Goal: Obtain resource: Download file/media

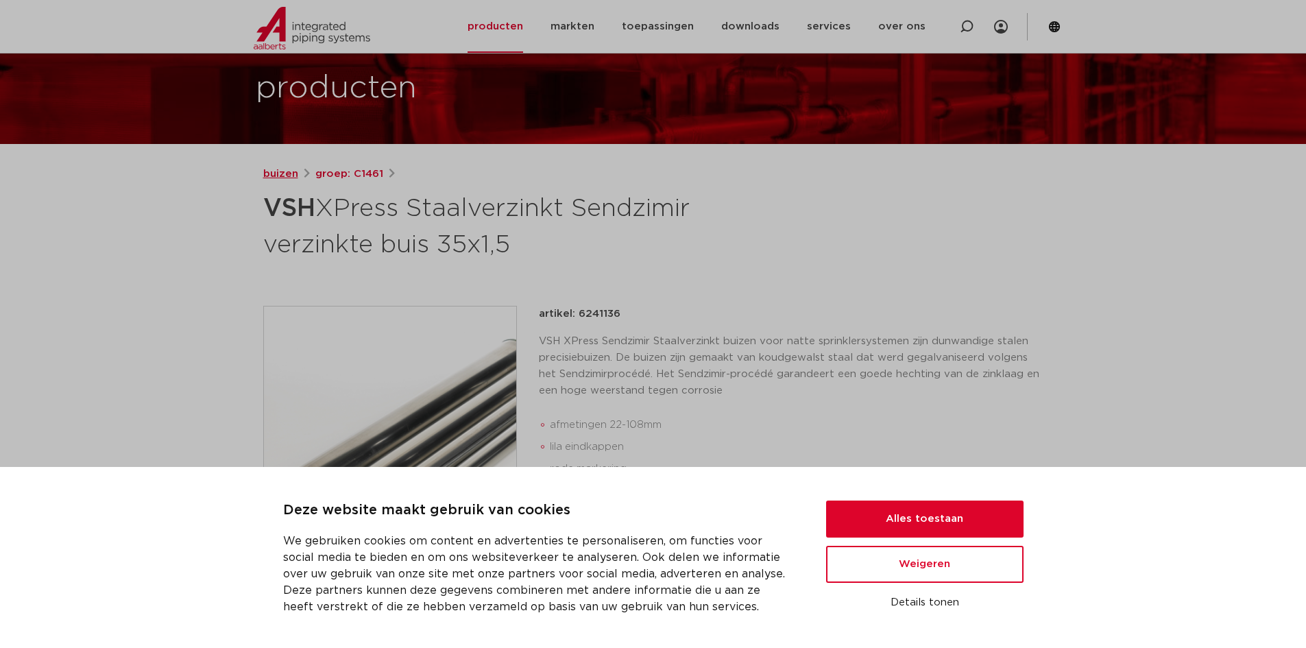
click at [284, 176] on link "buizen" at bounding box center [280, 174] width 35 height 16
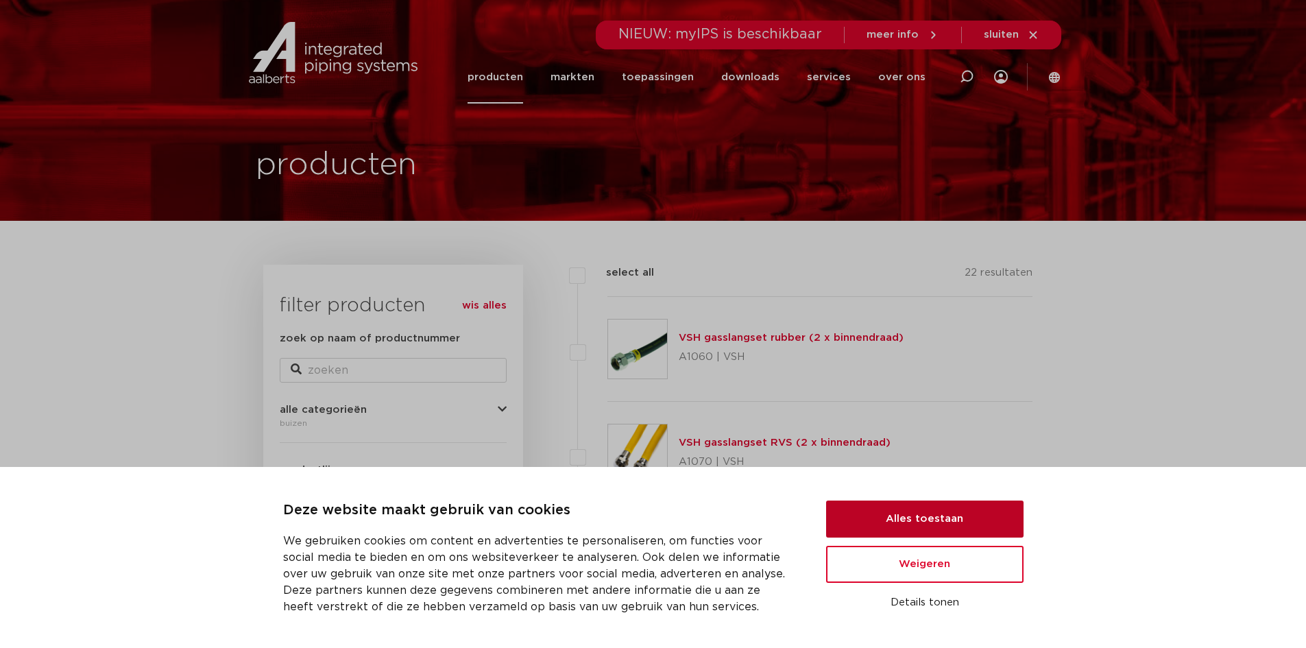
click at [930, 525] on button "Alles toestaan" at bounding box center [924, 519] width 197 height 37
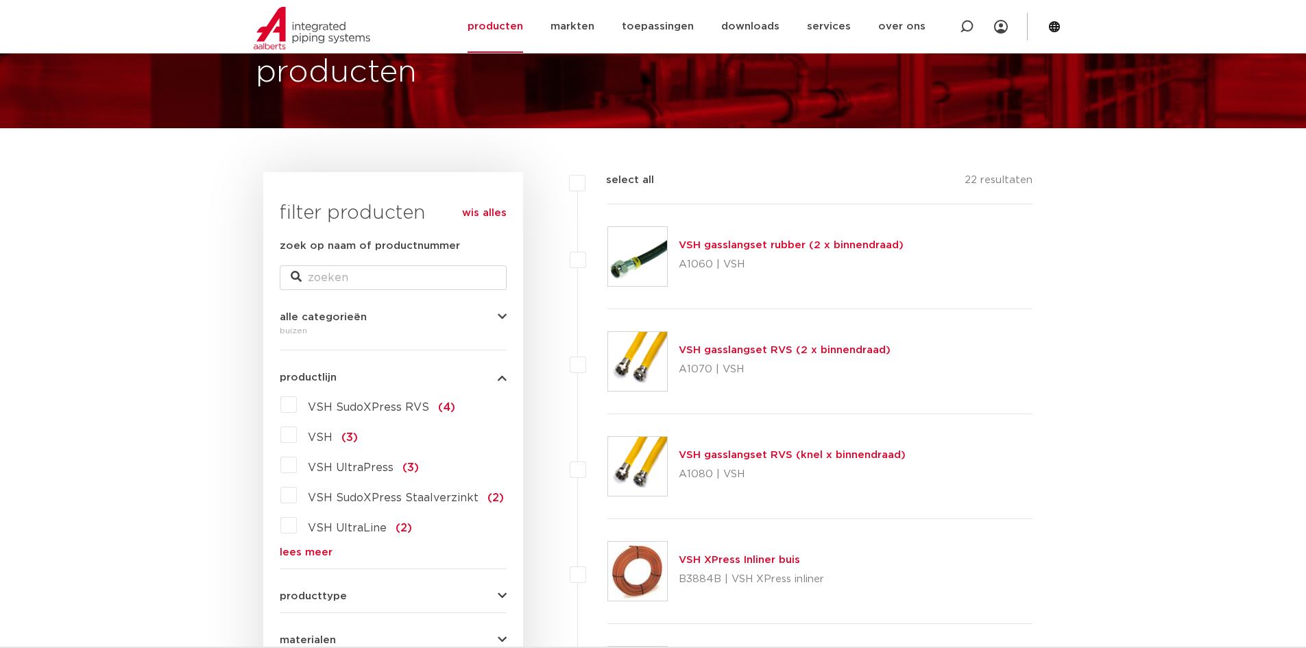
scroll to position [69, 0]
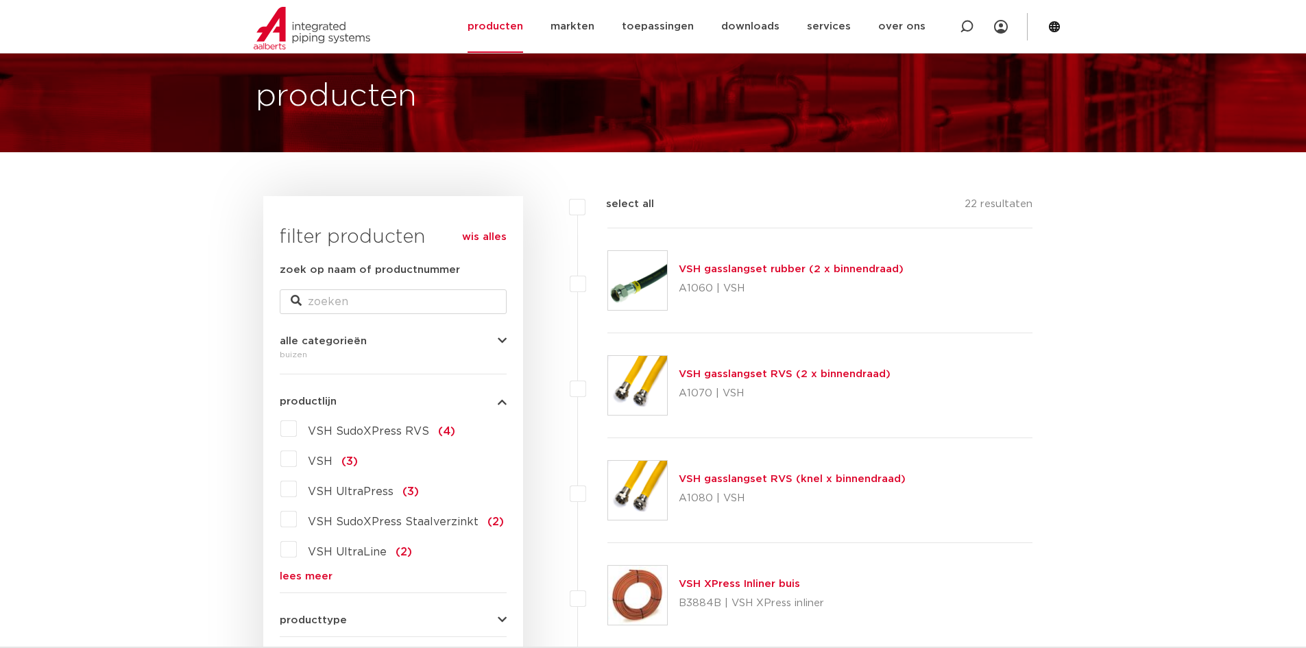
click at [479, 243] on link "wis alles" at bounding box center [484, 237] width 45 height 16
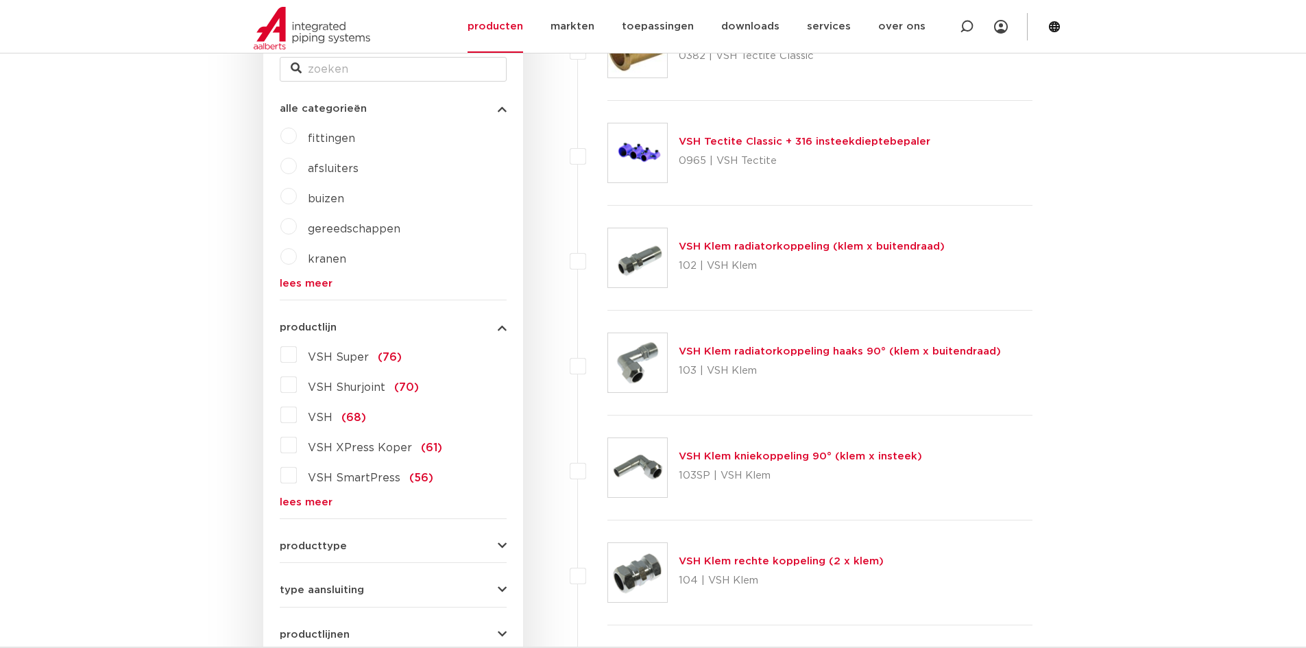
scroll to position [343, 0]
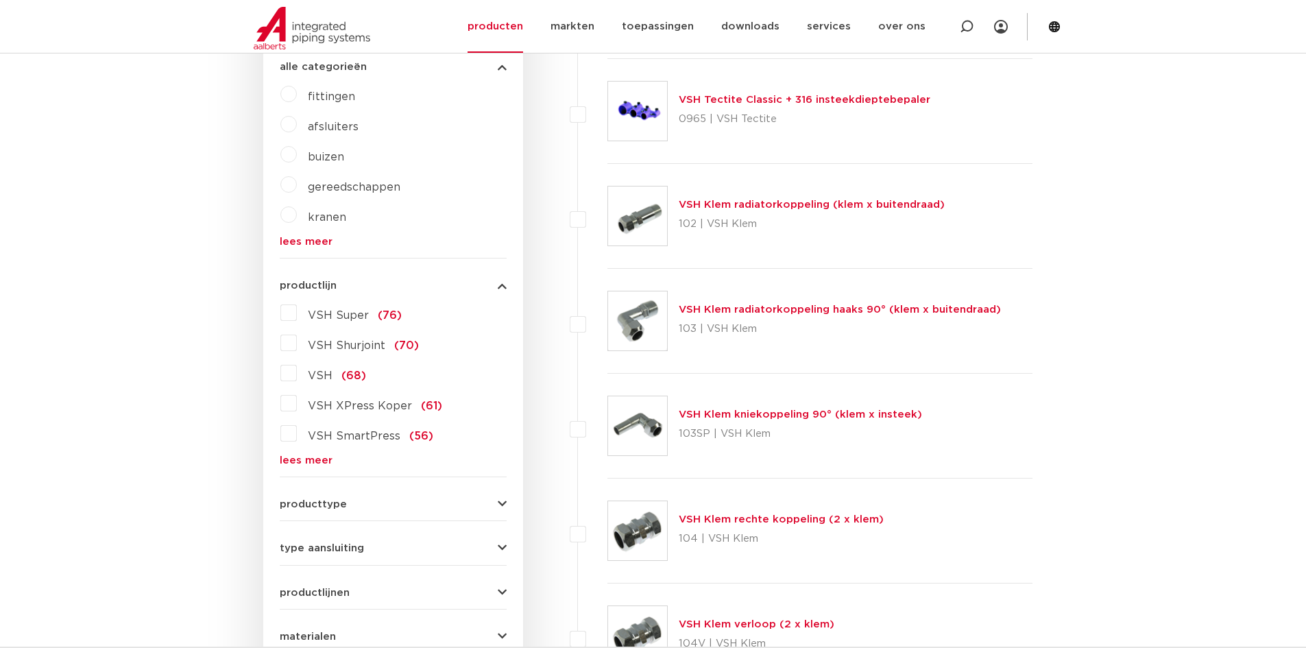
click at [313, 459] on link "lees meer" at bounding box center [393, 460] width 227 height 10
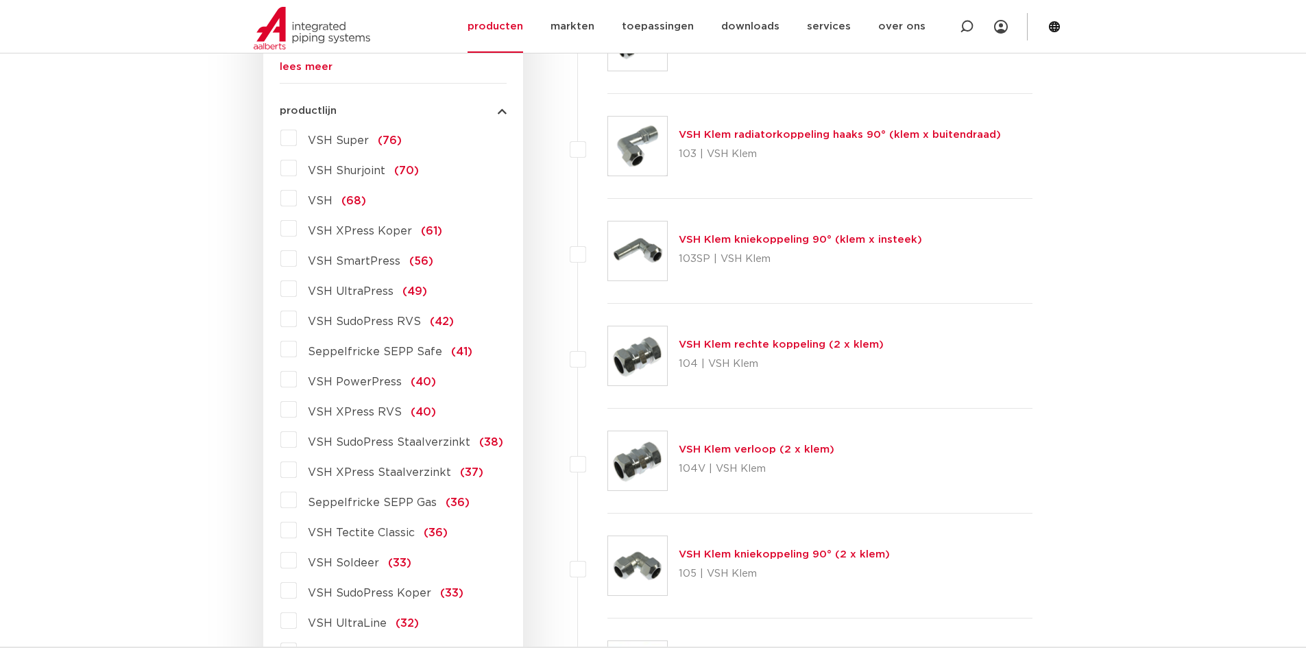
scroll to position [549, 0]
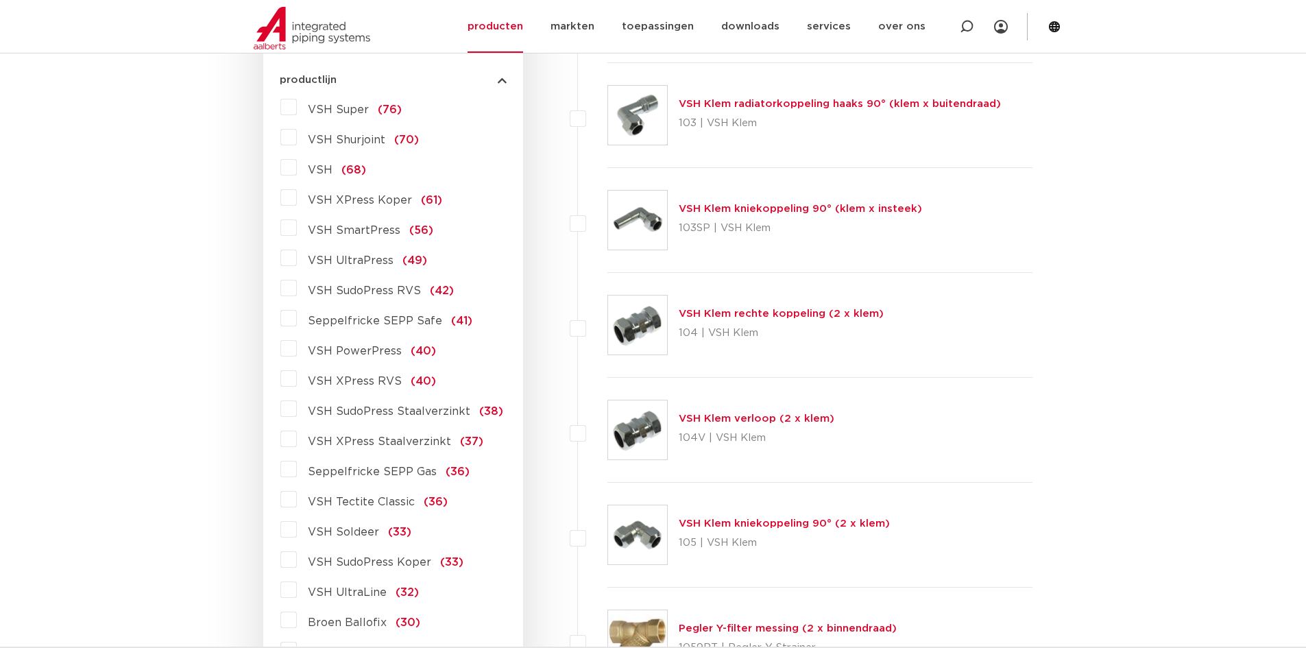
click at [399, 444] on span "VSH XPress Staalverzinkt" at bounding box center [379, 441] width 143 height 11
click at [0, 0] on input "VSH XPress Staalverzinkt (37)" at bounding box center [0, 0] width 0 height 0
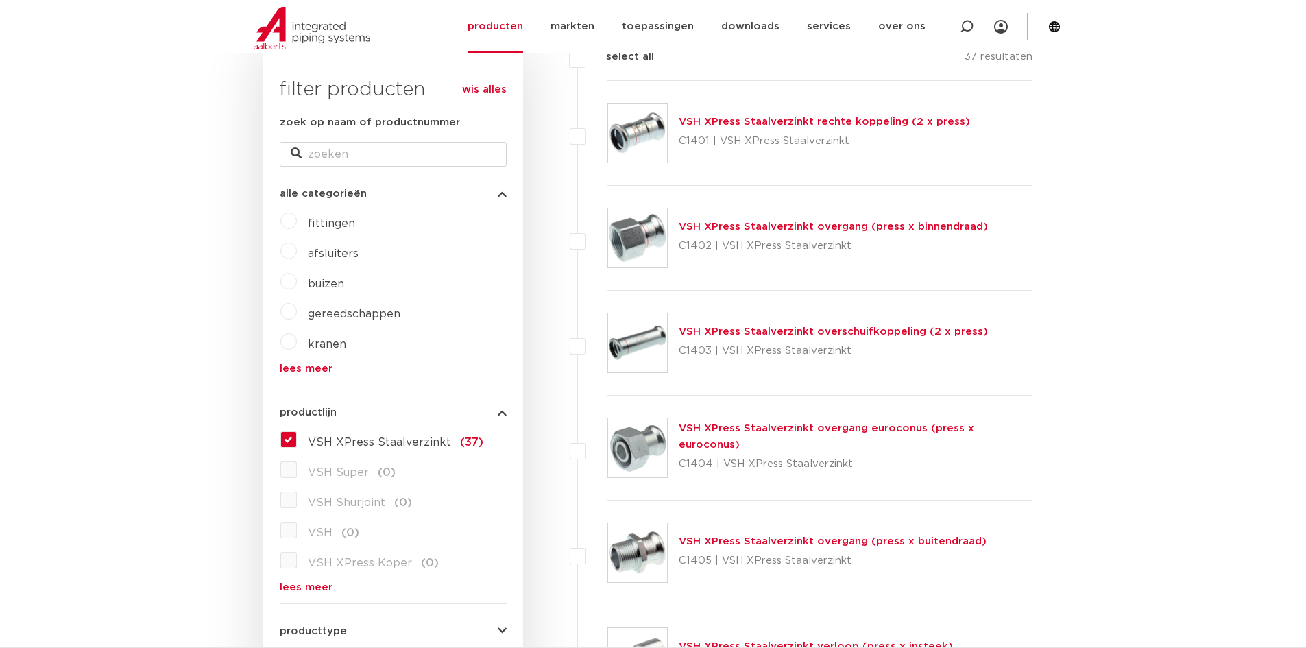
scroll to position [97, 0]
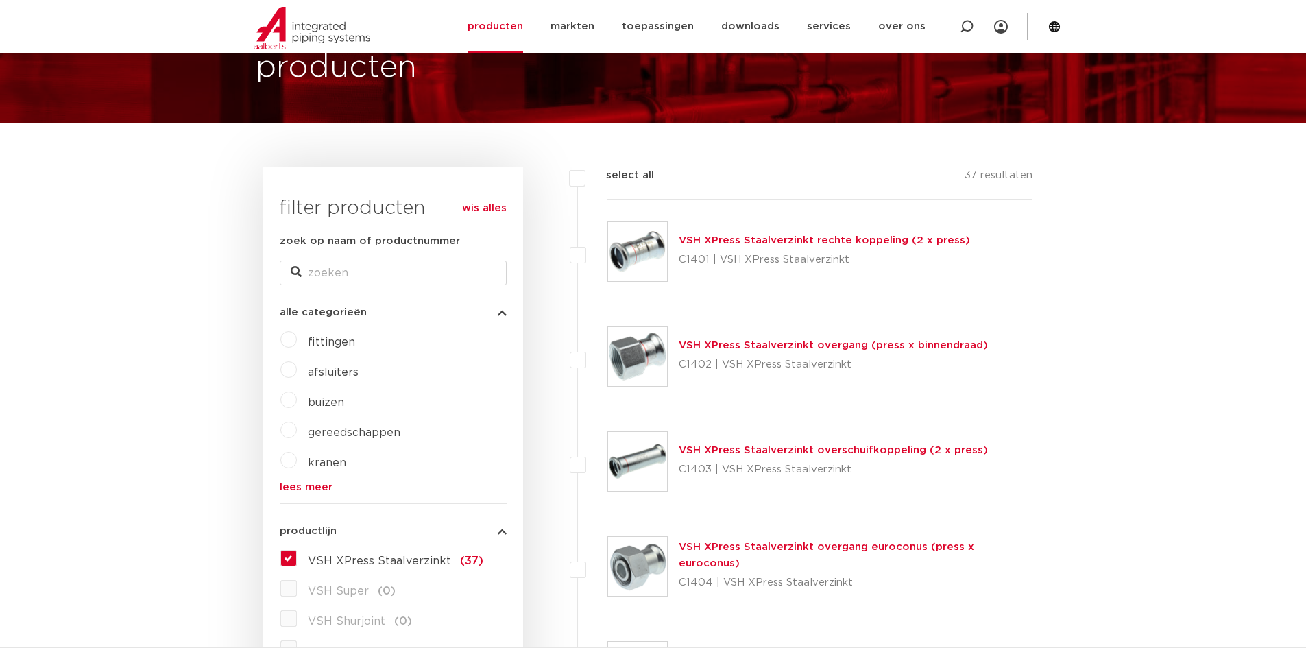
click at [297, 401] on label "buizen" at bounding box center [320, 400] width 47 height 22
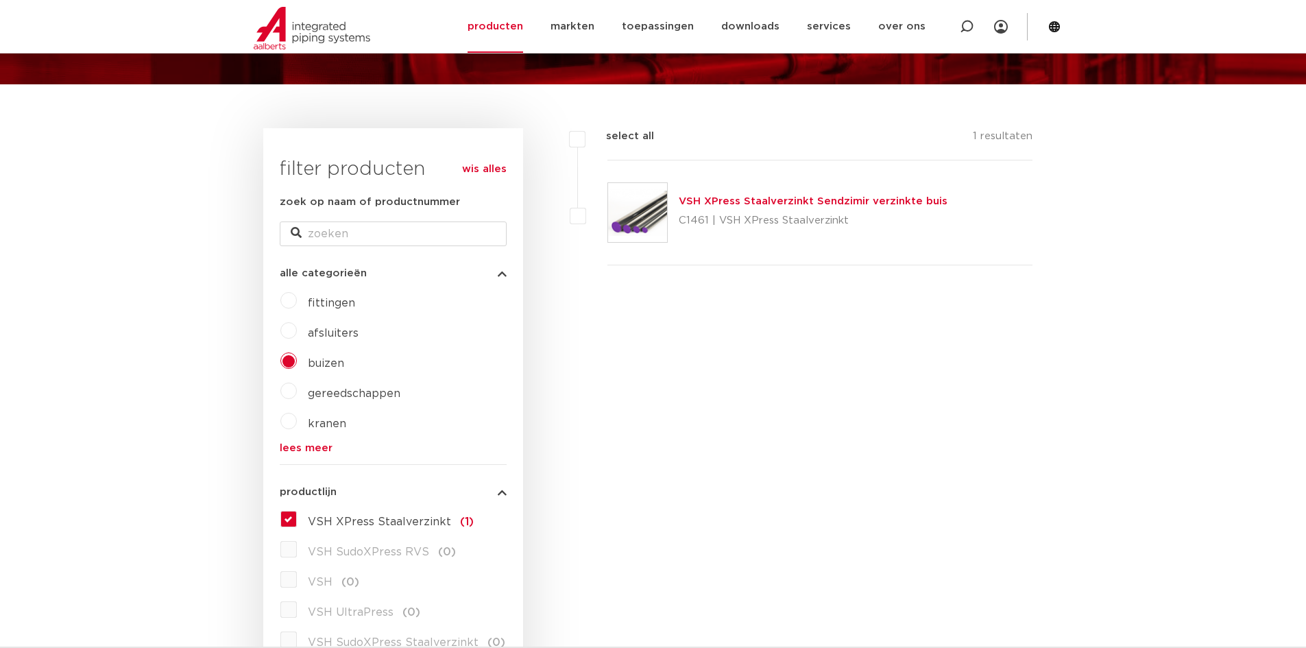
scroll to position [137, 0]
click at [297, 521] on label "VSH XPress Staalverzinkt (1)" at bounding box center [385, 518] width 177 height 22
click at [0, 0] on input "VSH XPress Staalverzinkt (1)" at bounding box center [0, 0] width 0 height 0
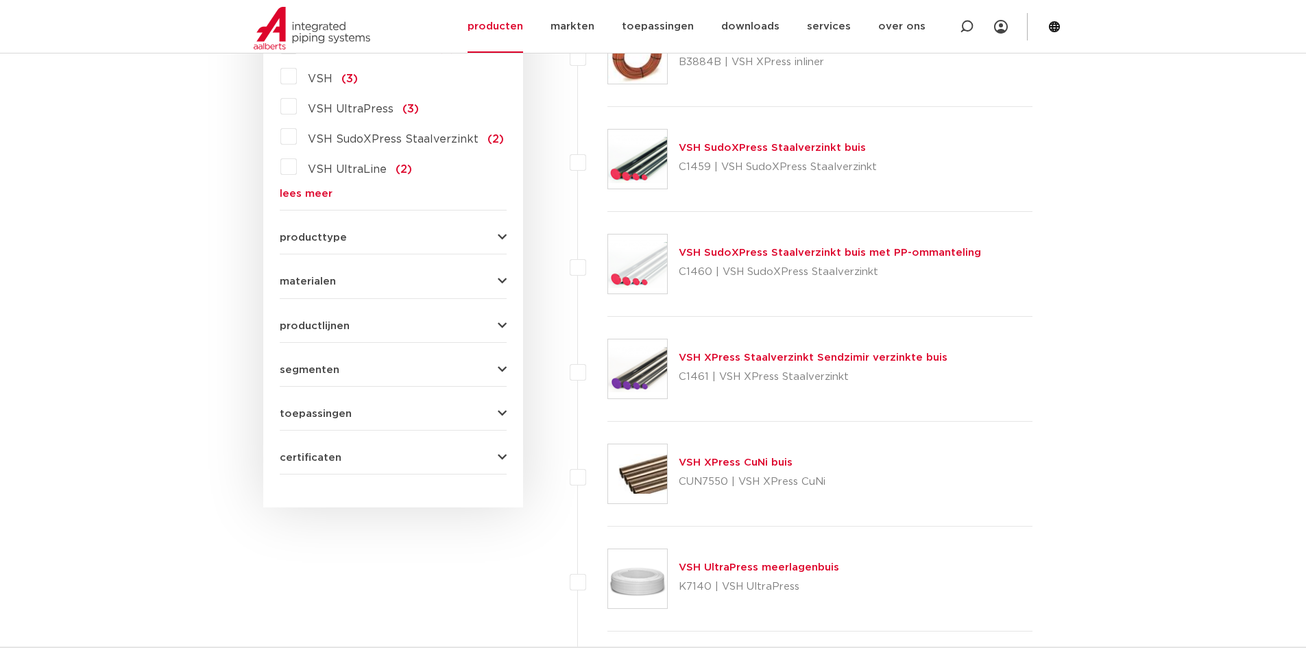
scroll to position [617, 0]
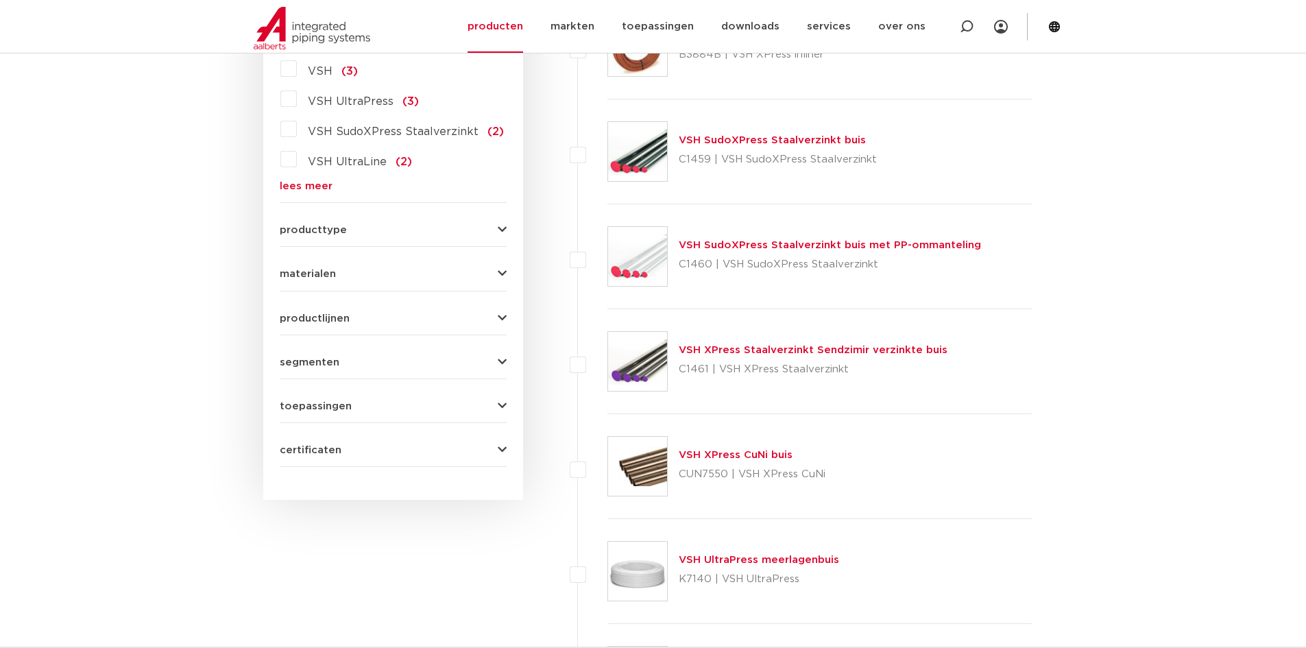
click at [748, 141] on link "VSH SudoXPress Staalverzinkt buis" at bounding box center [772, 140] width 187 height 10
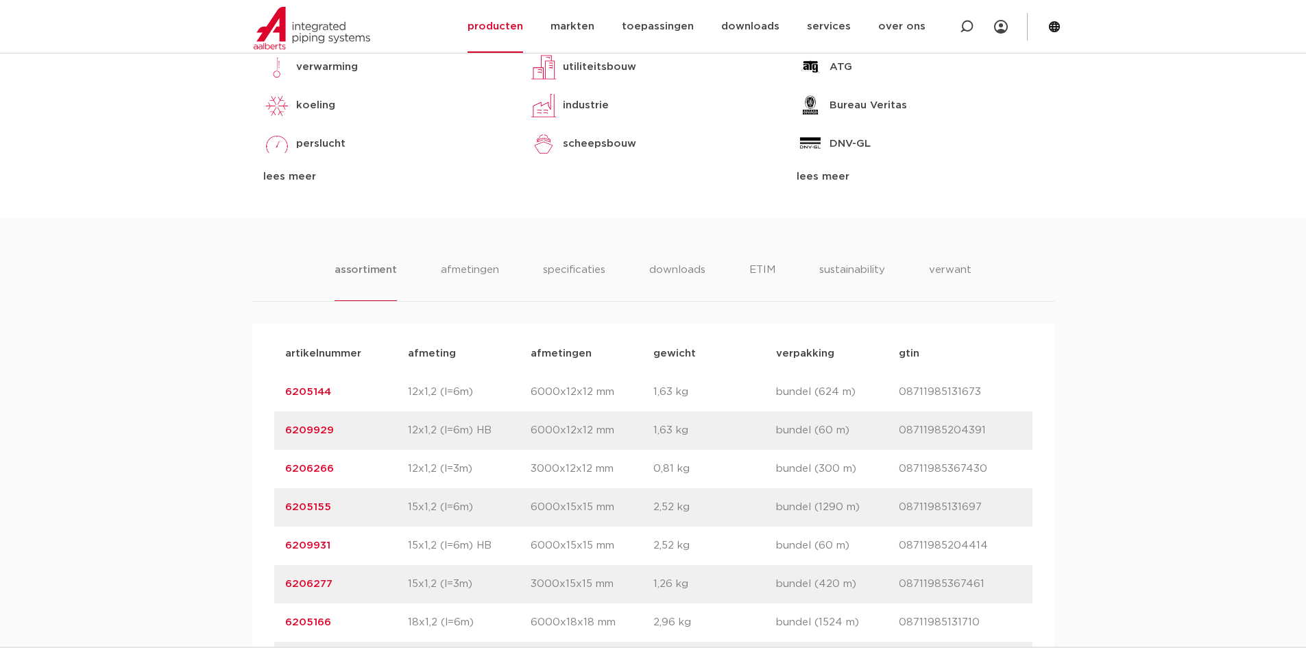
scroll to position [686, 0]
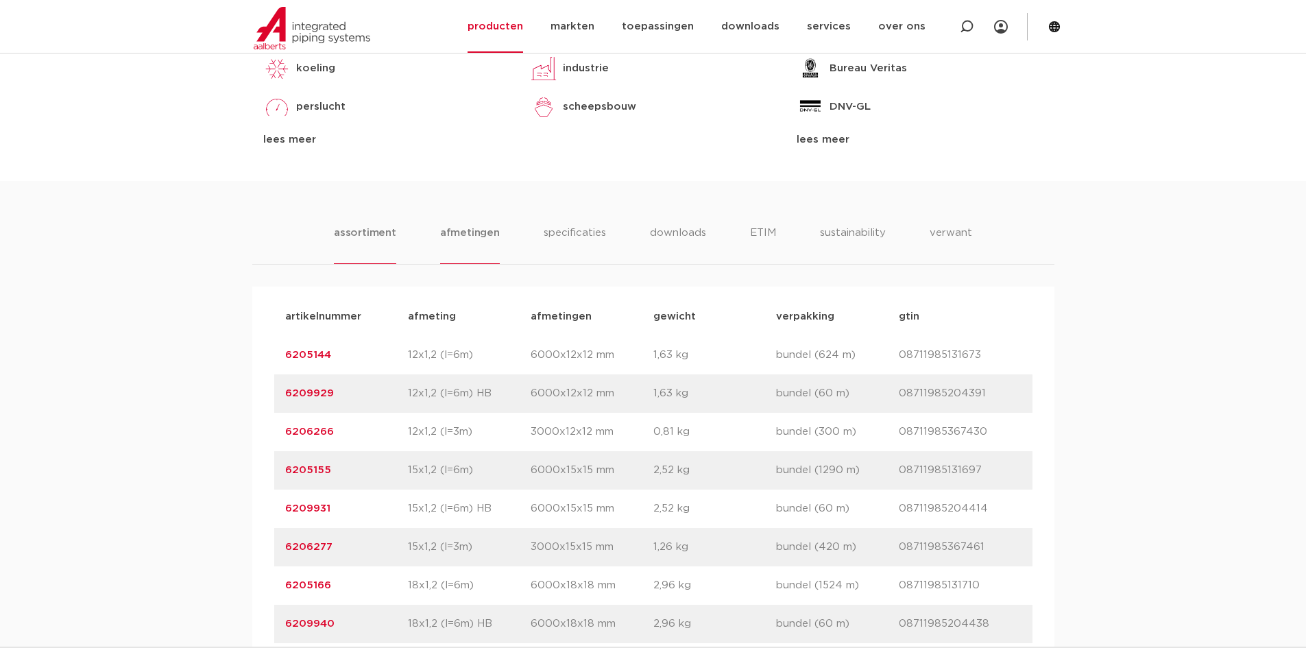
click at [472, 246] on li "afmetingen" at bounding box center [470, 244] width 60 height 39
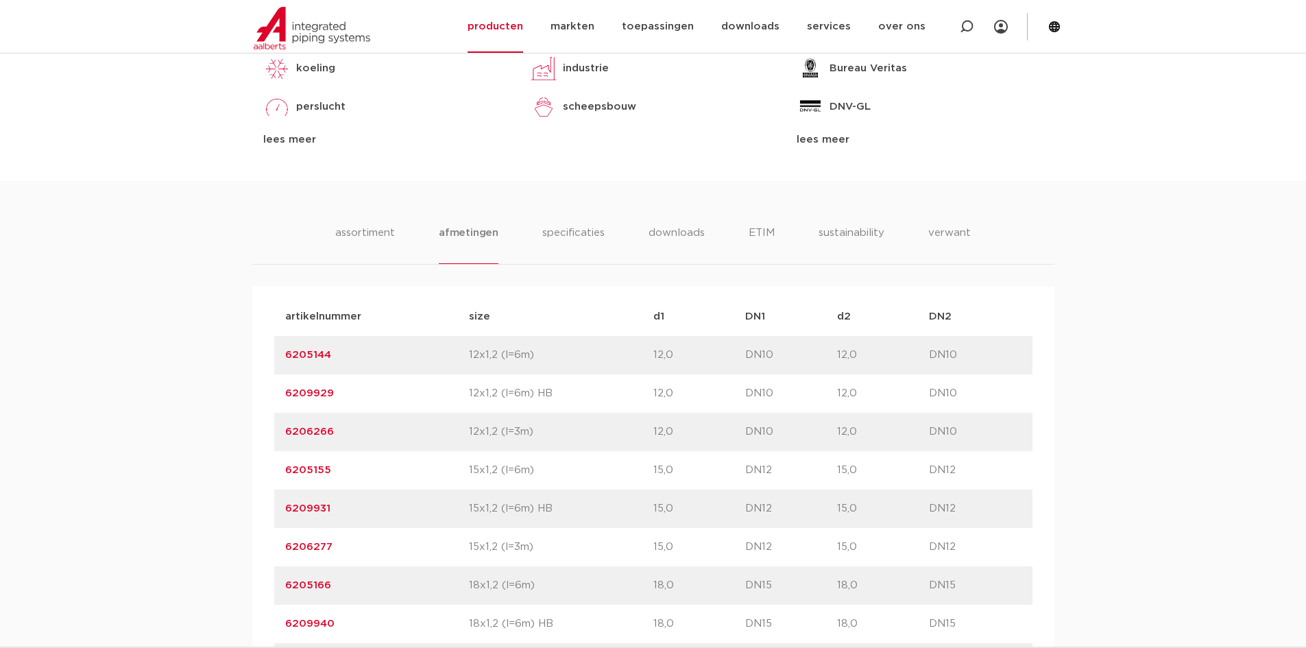
click at [403, 237] on ul "assortiment [GEOGRAPHIC_DATA] specificaties downloads ETIM sustainability verwa…" at bounding box center [653, 244] width 636 height 39
click at [682, 243] on li "downloads" at bounding box center [676, 244] width 57 height 39
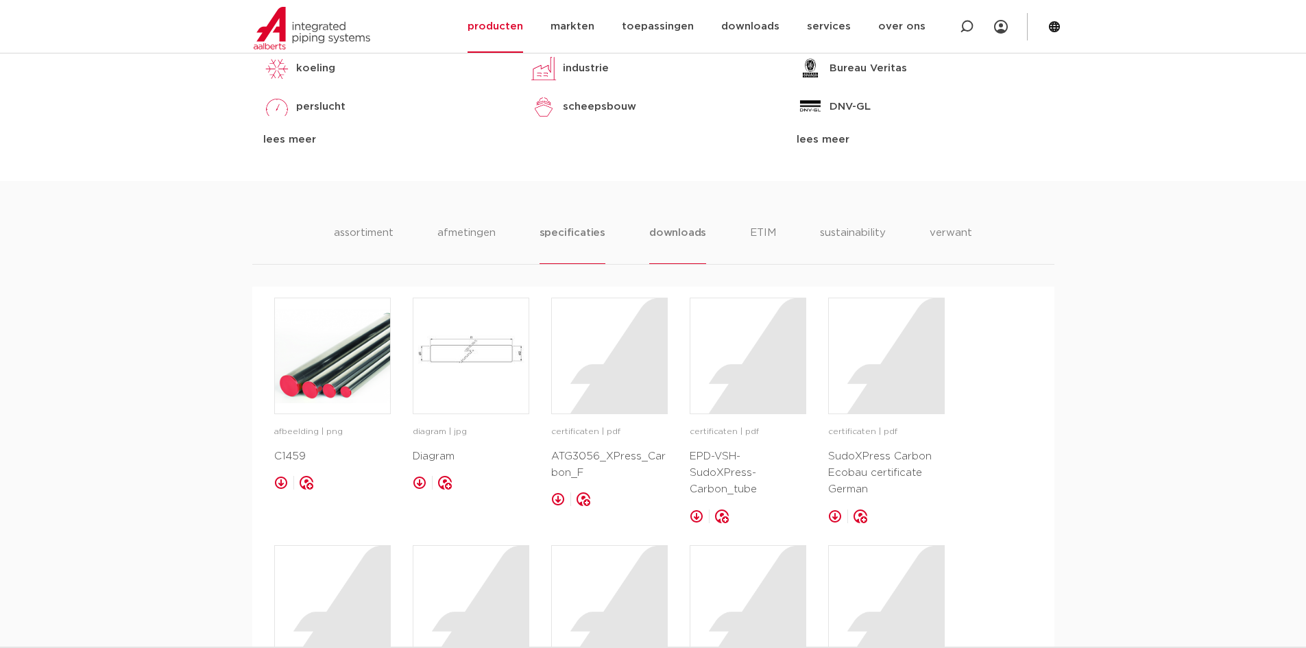
click at [580, 239] on li "specificaties" at bounding box center [573, 244] width 66 height 39
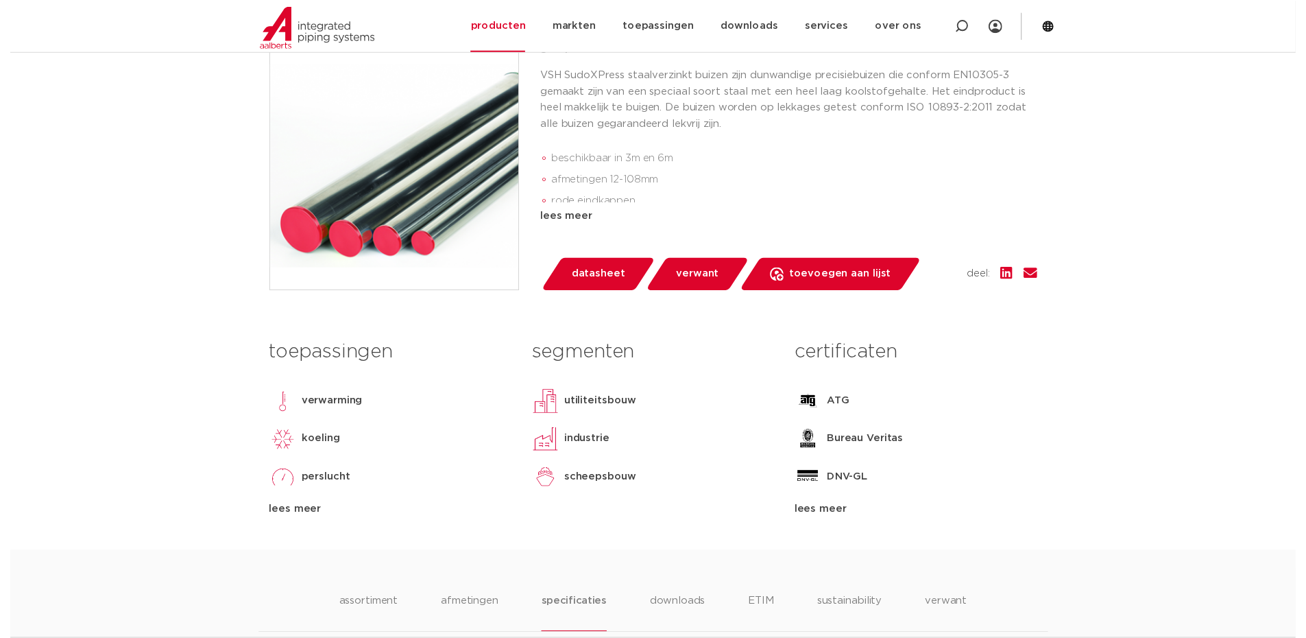
scroll to position [343, 0]
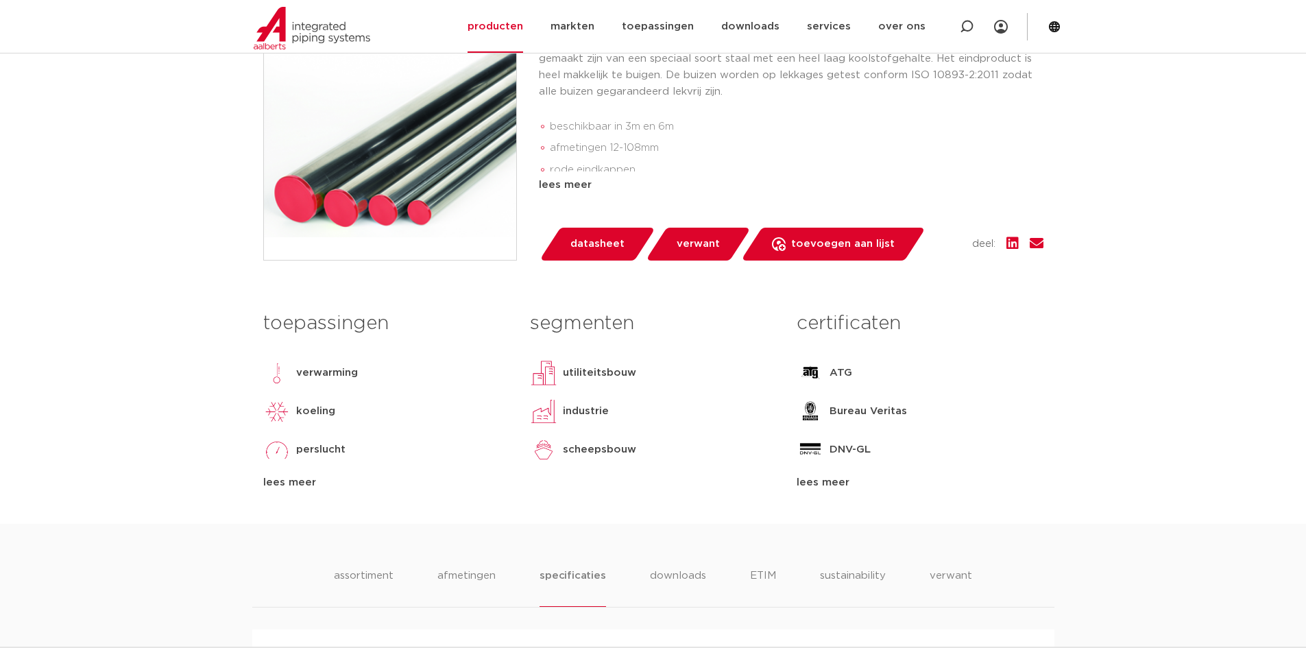
click at [599, 242] on span "datasheet" at bounding box center [598, 244] width 54 height 22
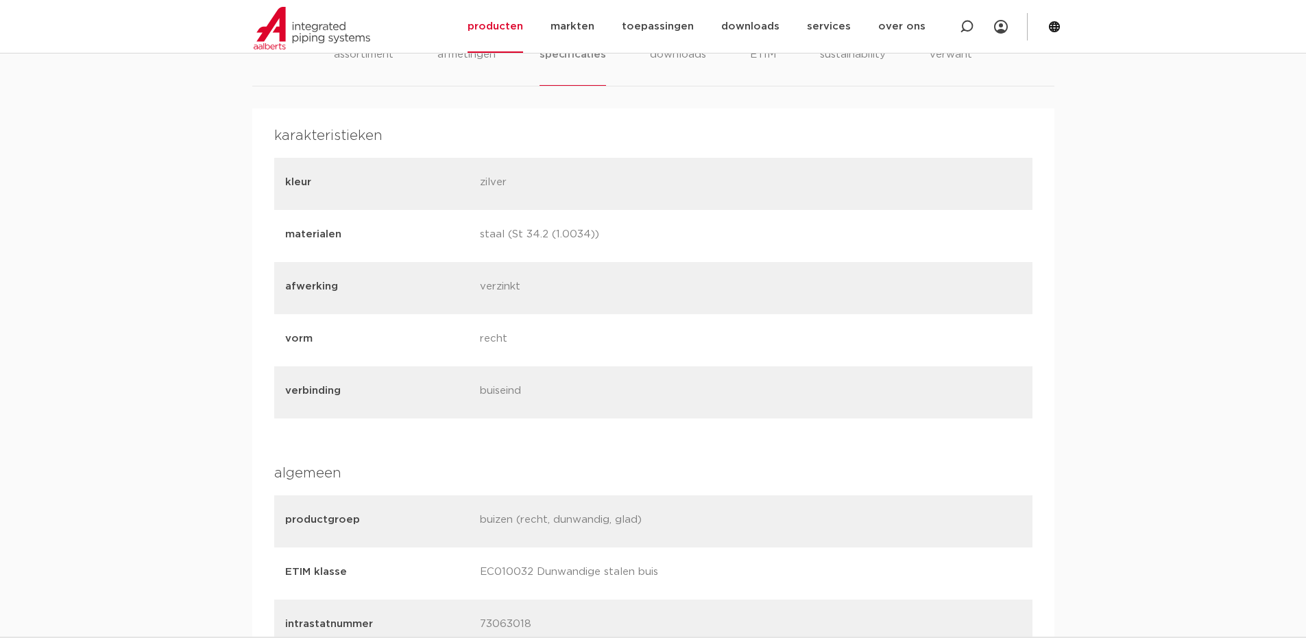
scroll to position [686, 0]
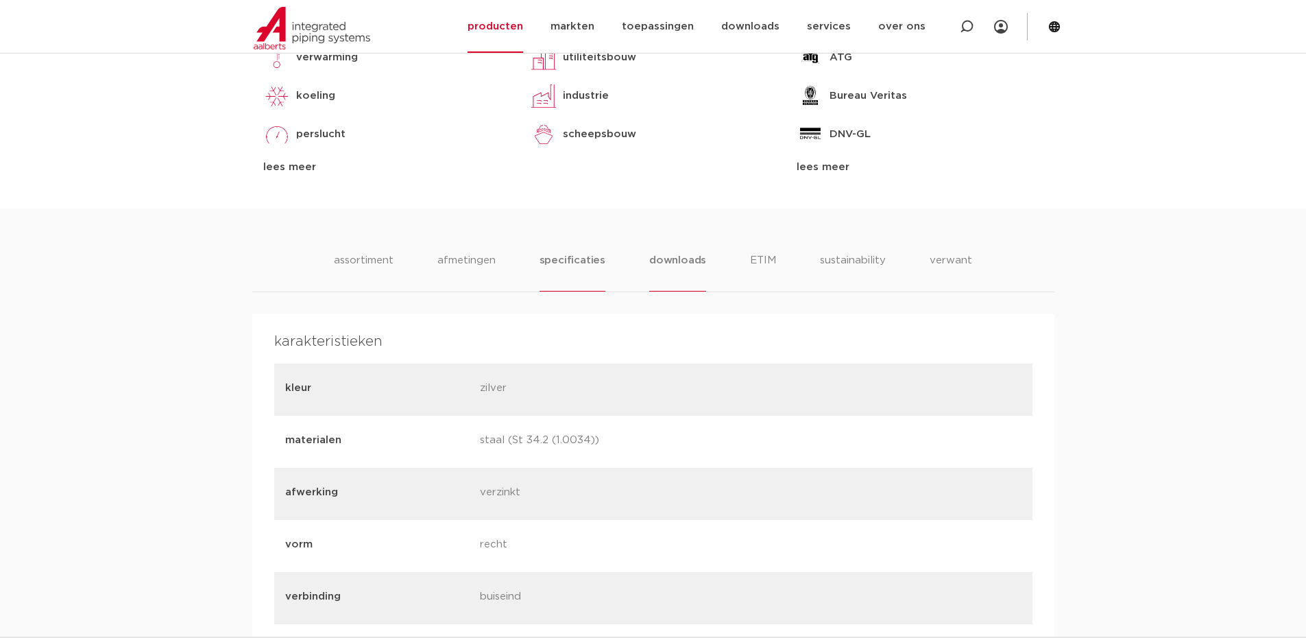
click at [694, 272] on li "downloads" at bounding box center [677, 271] width 57 height 39
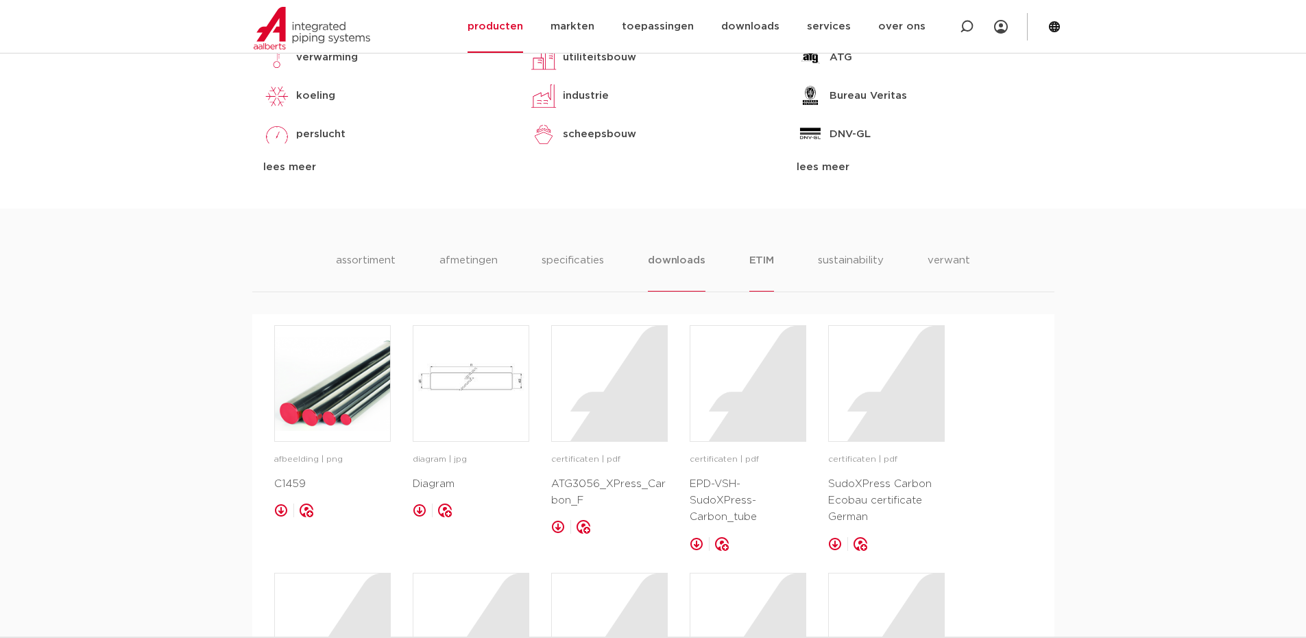
click at [749, 269] on li "ETIM" at bounding box center [761, 271] width 25 height 39
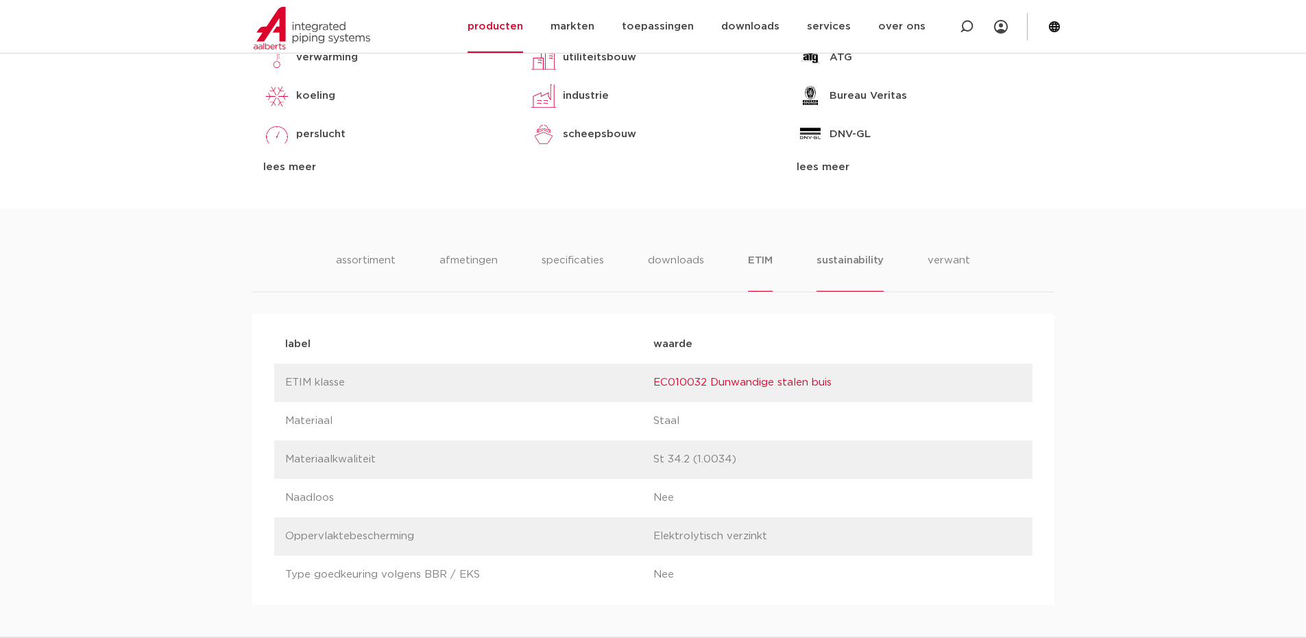
click at [827, 274] on li "sustainability" at bounding box center [850, 271] width 67 height 39
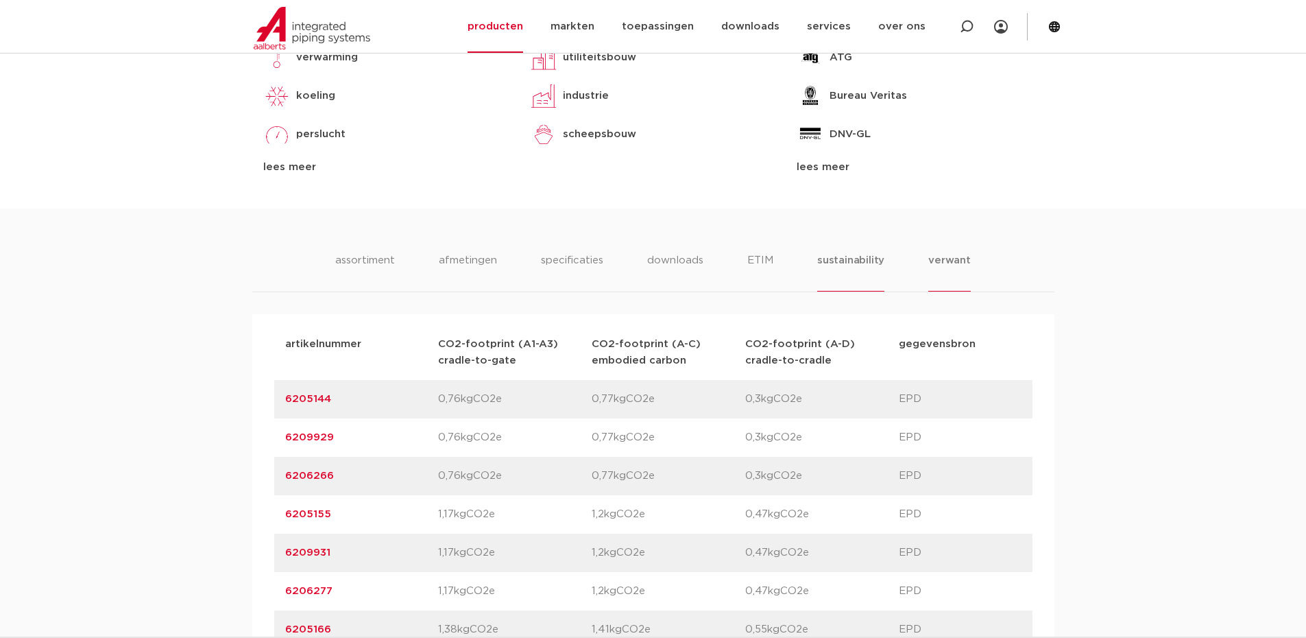
click at [952, 260] on li "verwant" at bounding box center [949, 271] width 43 height 39
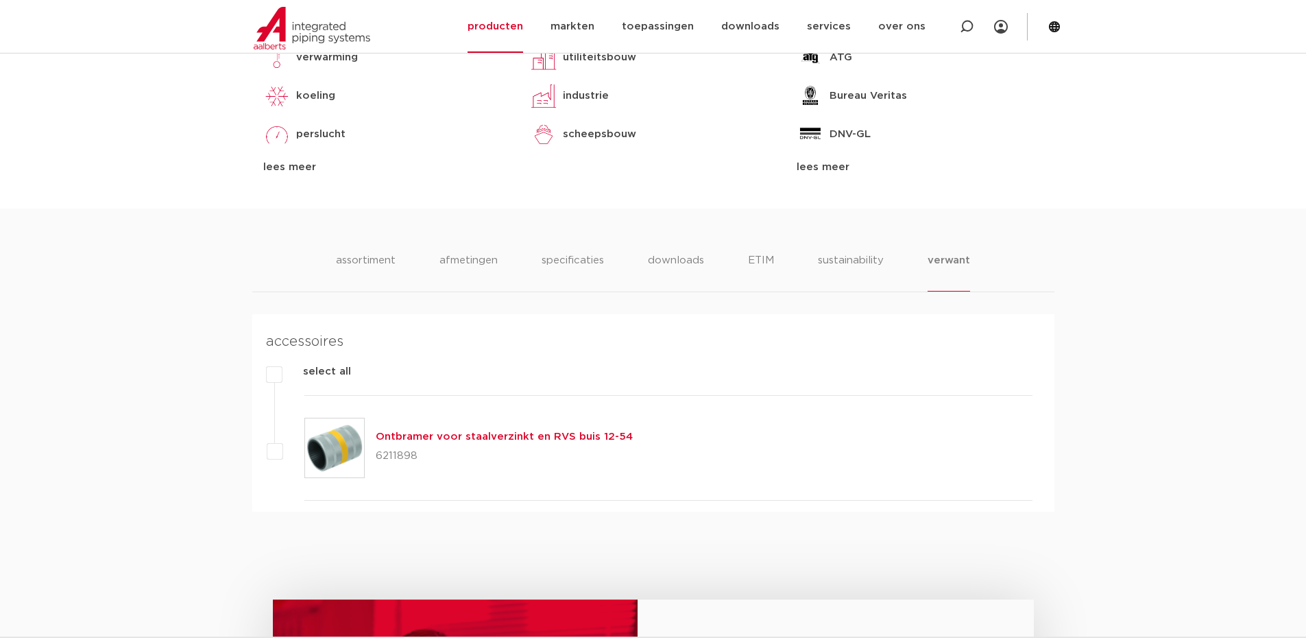
click at [423, 267] on ul "assortiment afmetingen specificaties downloads ETIM sustainability verwant" at bounding box center [653, 271] width 634 height 39
click at [457, 269] on li "afmetingen" at bounding box center [469, 271] width 60 height 39
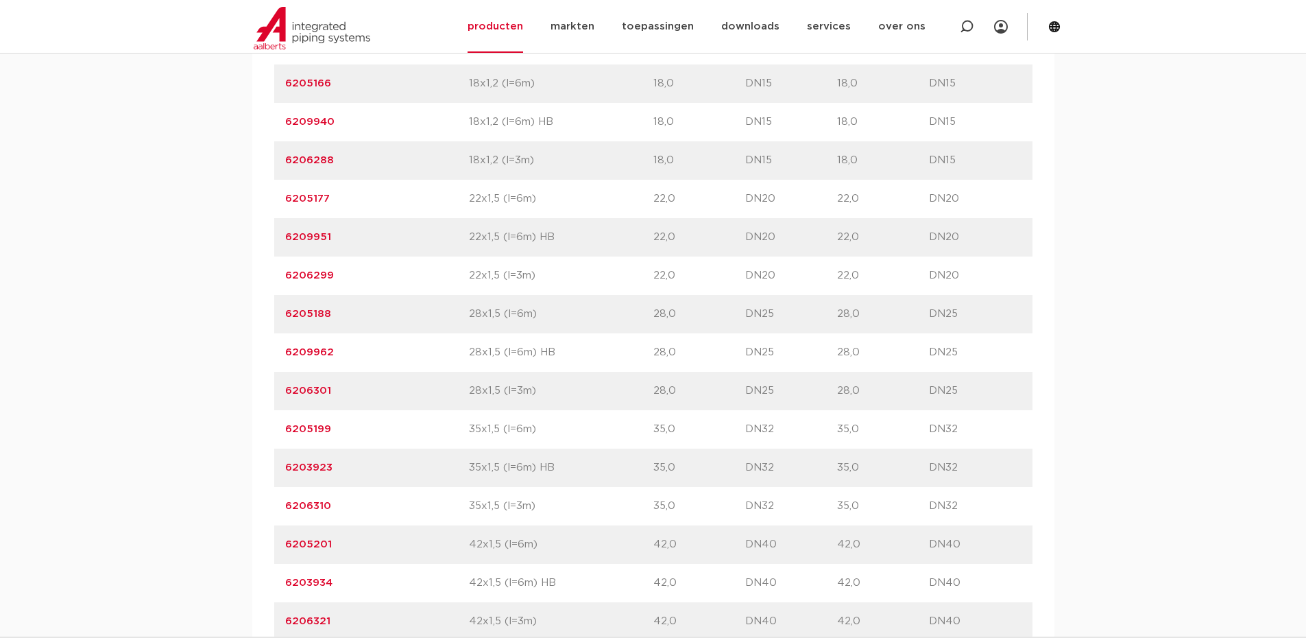
scroll to position [1371, 0]
click at [317, 503] on link "6205221" at bounding box center [308, 503] width 46 height 10
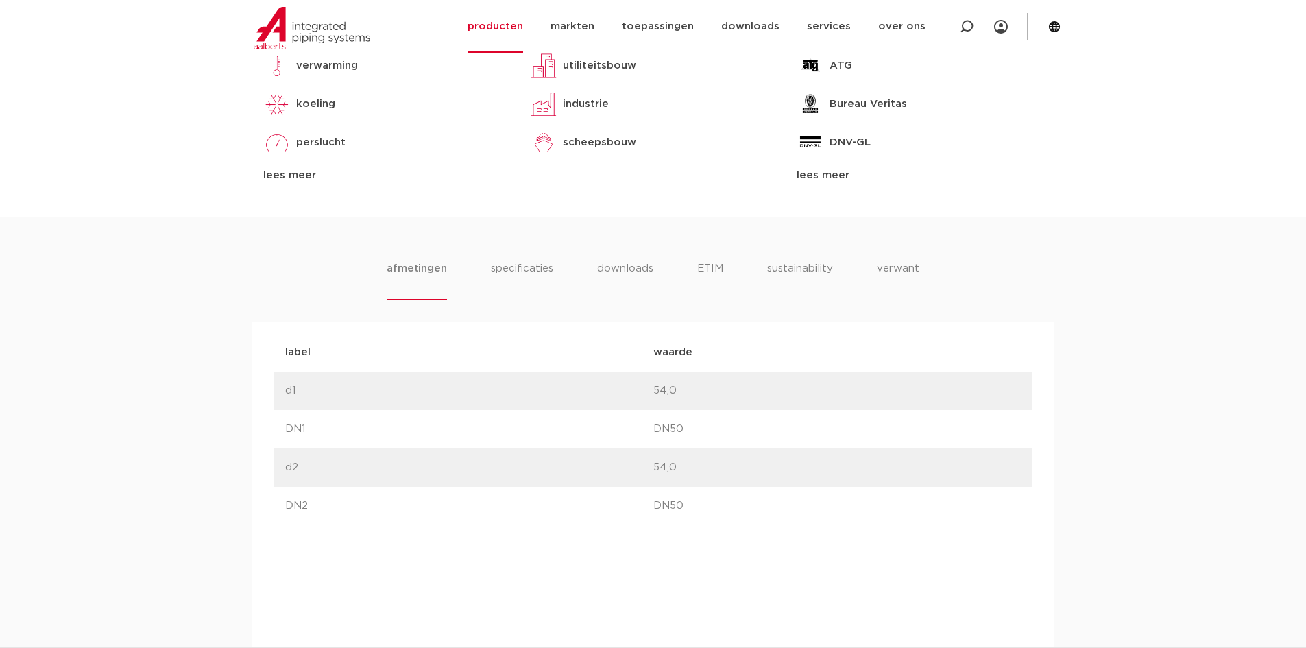
scroll to position [686, 0]
click at [538, 281] on li "specificaties" at bounding box center [522, 277] width 66 height 39
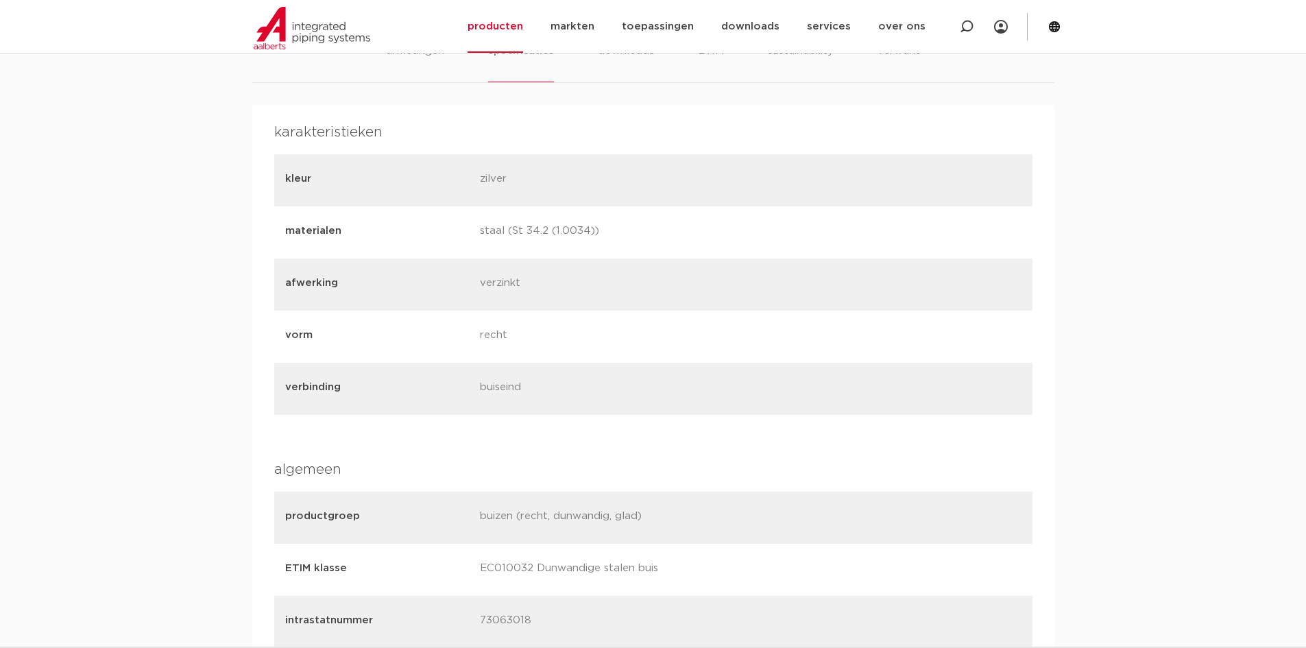
scroll to position [754, 0]
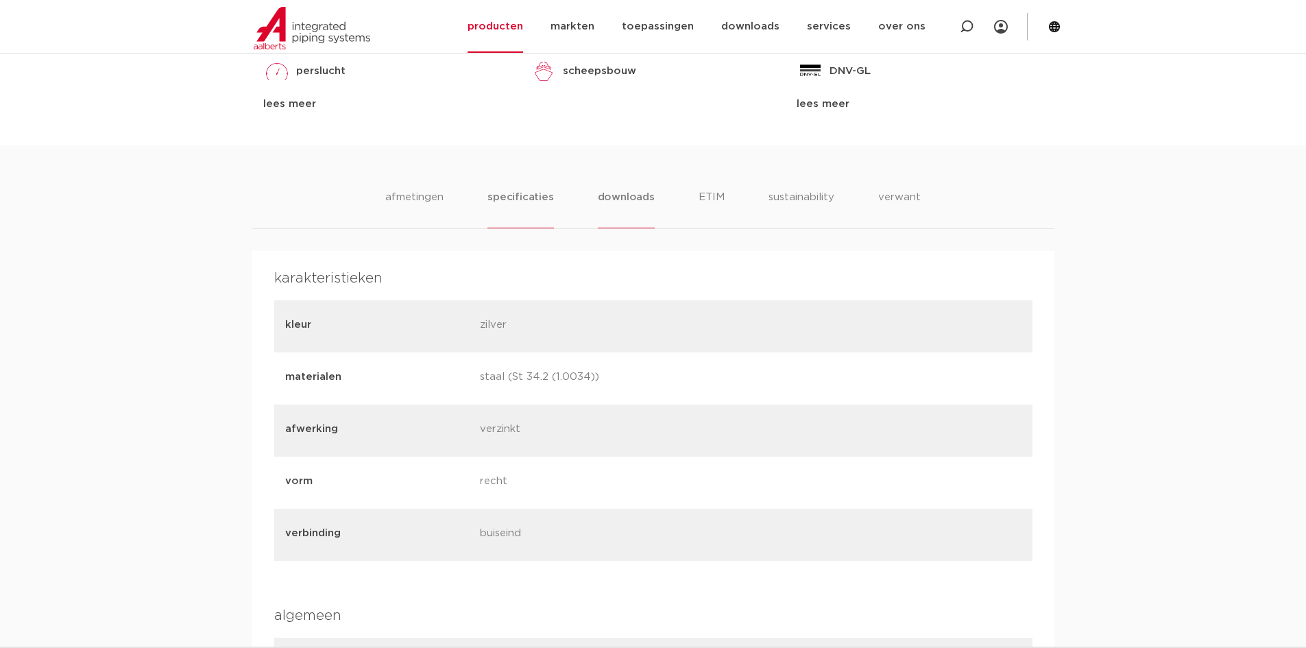
click at [634, 200] on li "downloads" at bounding box center [626, 208] width 57 height 39
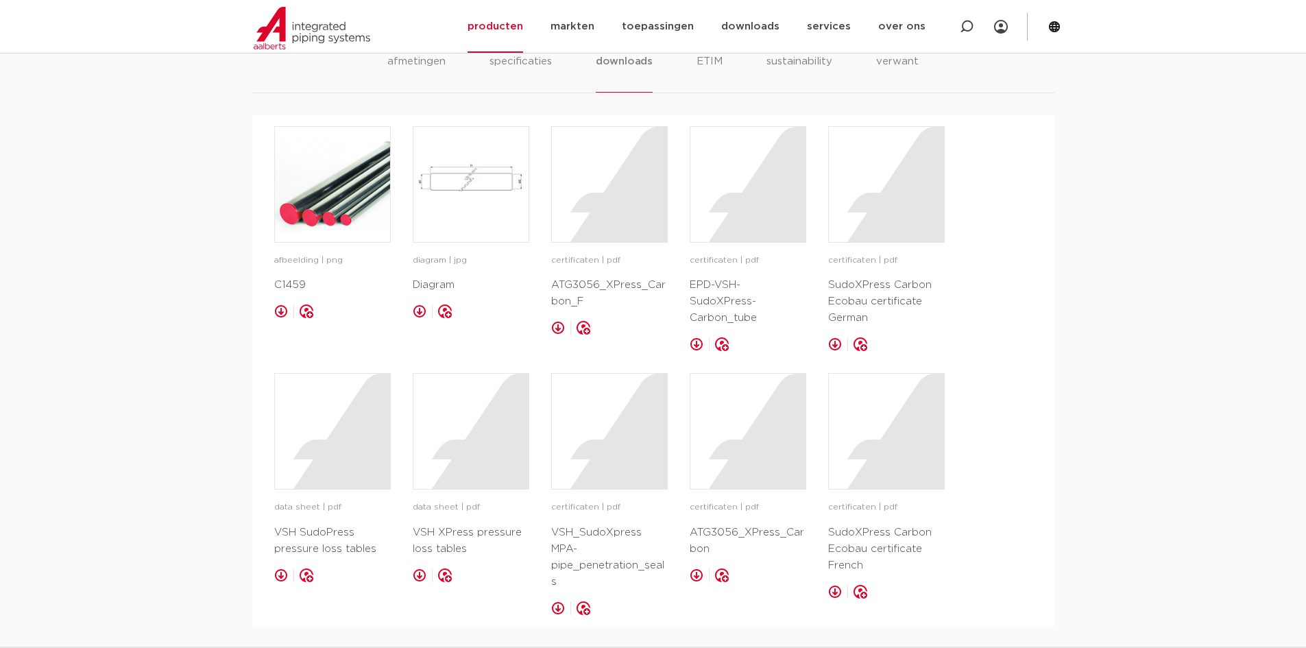
scroll to position [891, 0]
click at [481, 538] on p "VSH XPress pressure loss tables" at bounding box center [471, 539] width 117 height 33
click at [422, 575] on link at bounding box center [420, 574] width 14 height 14
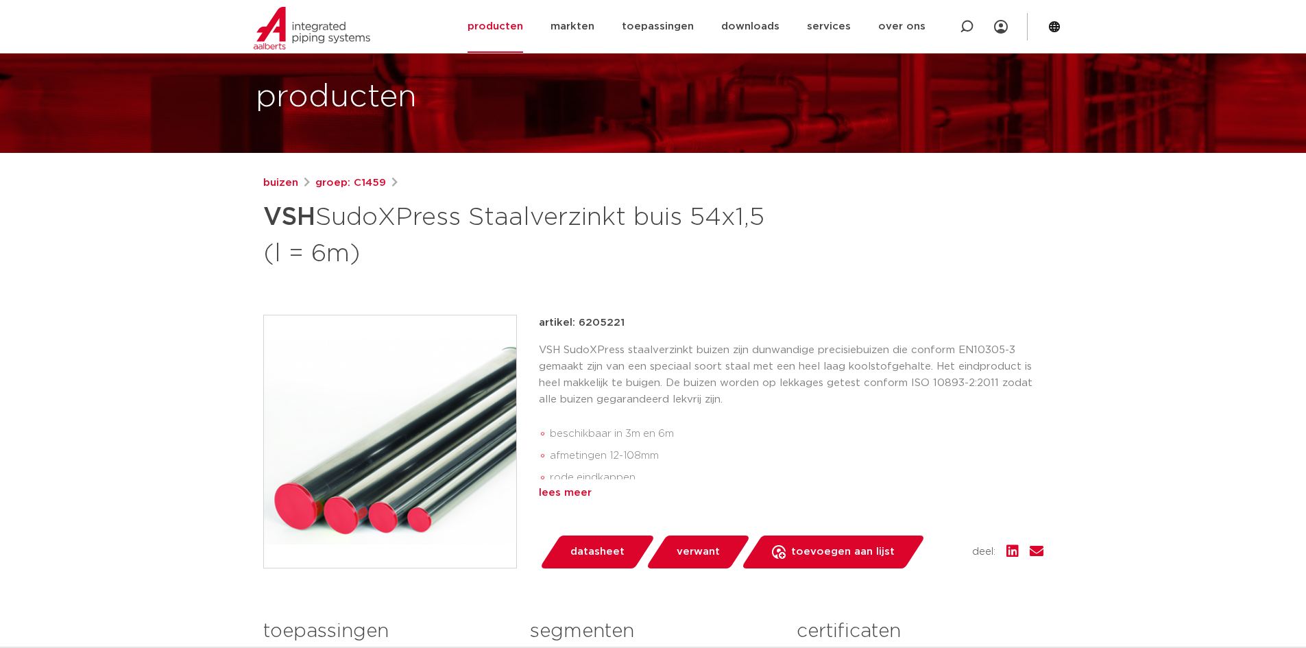
scroll to position [206, 0]
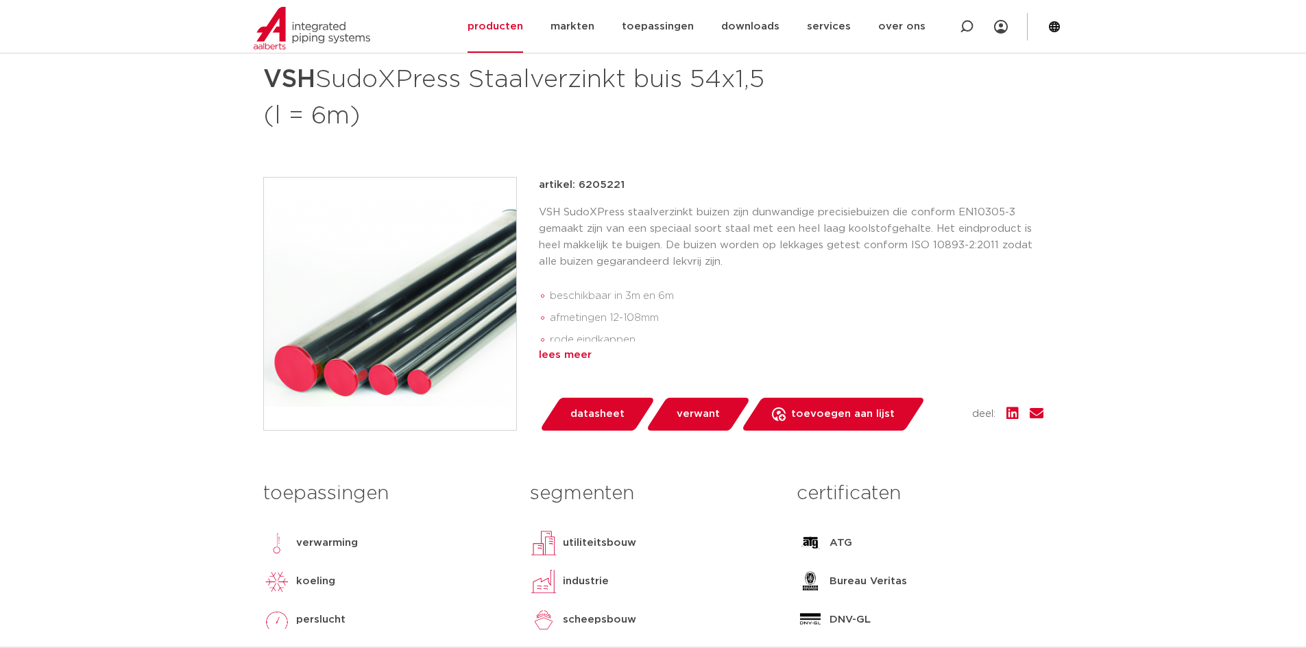
click at [556, 358] on div "lees meer" at bounding box center [791, 355] width 505 height 16
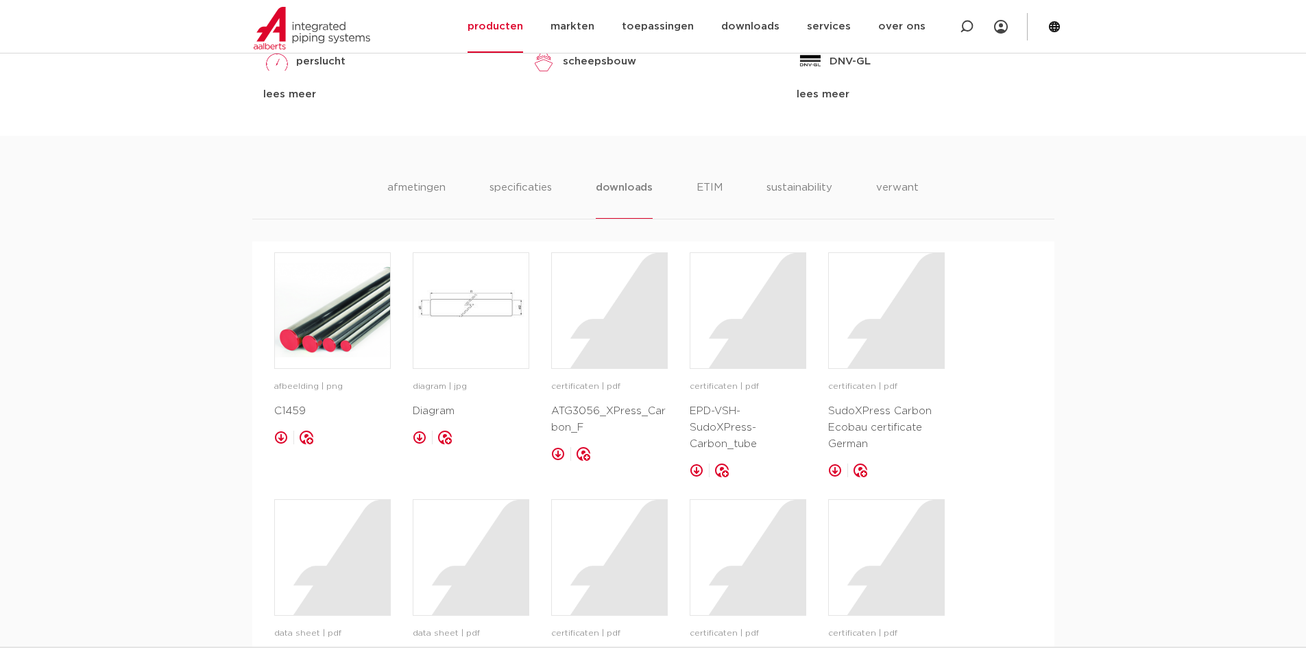
scroll to position [823, 0]
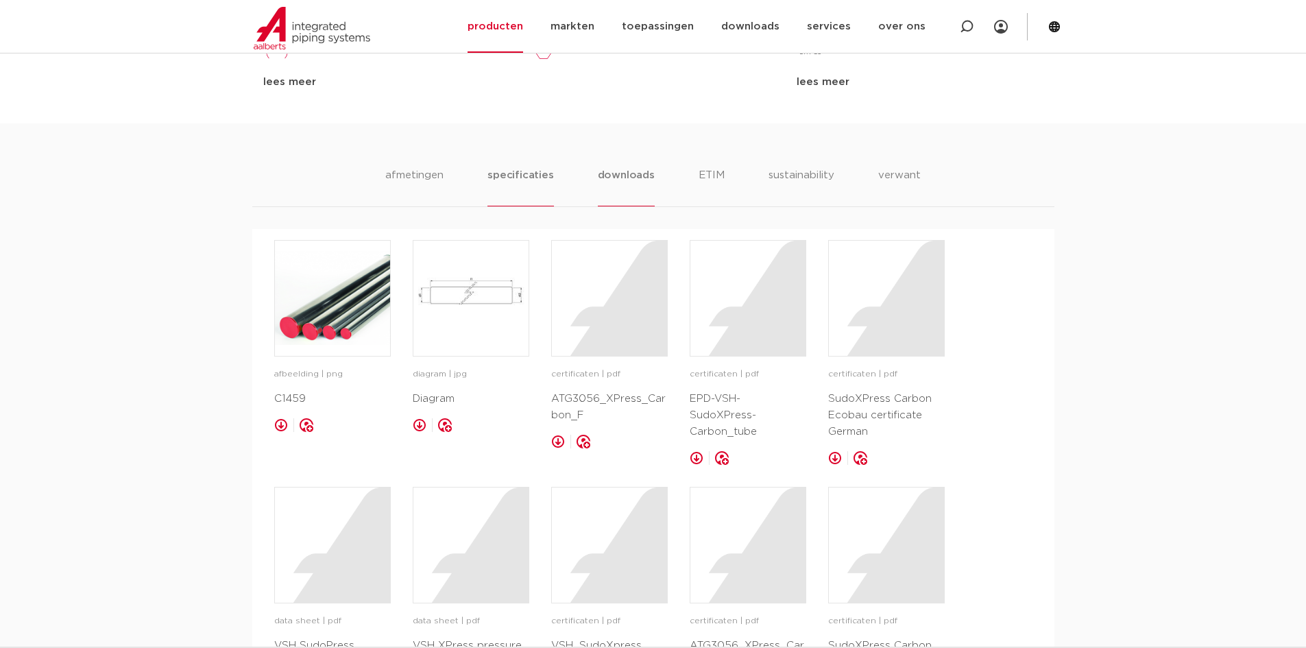
click at [517, 180] on li "specificaties" at bounding box center [521, 186] width 66 height 39
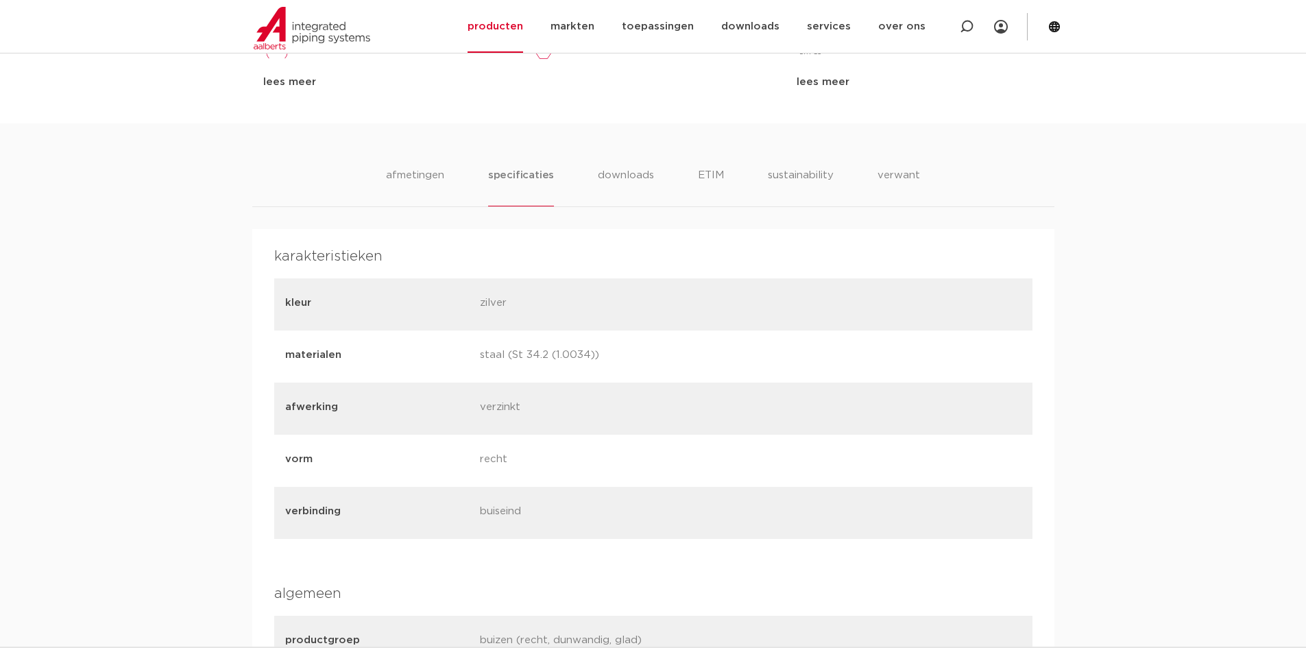
scroll to position [754, 0]
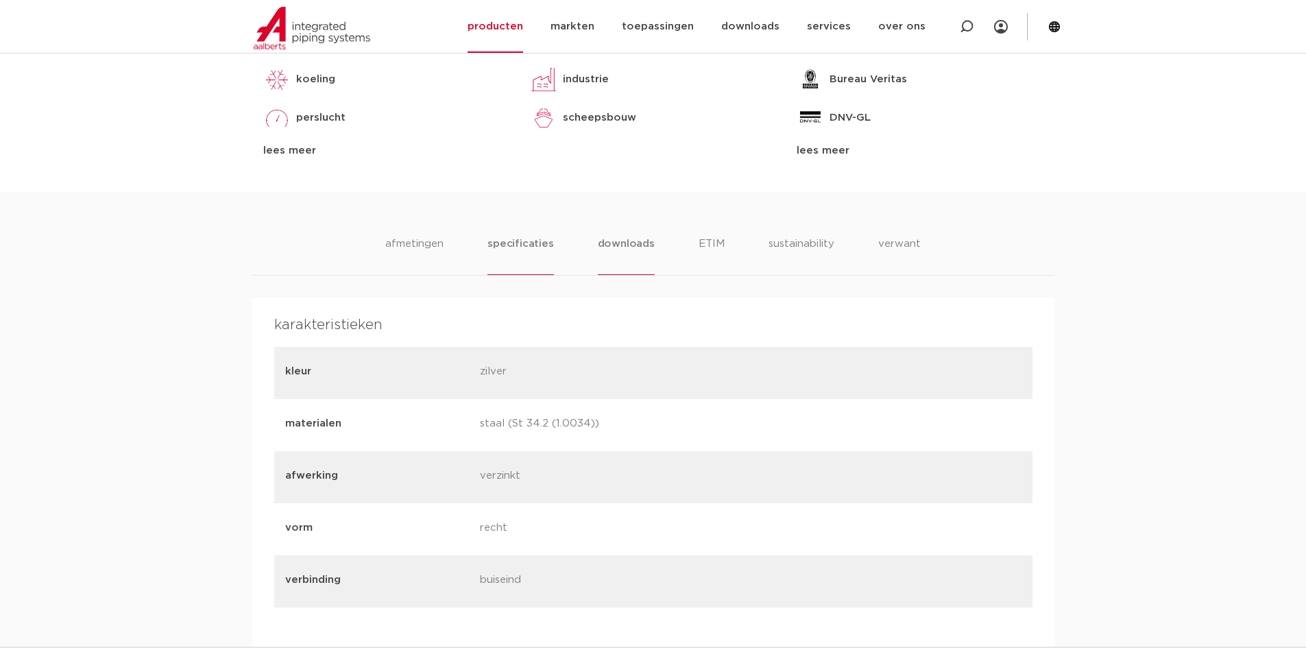
click at [624, 243] on li "downloads" at bounding box center [626, 255] width 57 height 39
